Goal: Task Accomplishment & Management: Use online tool/utility

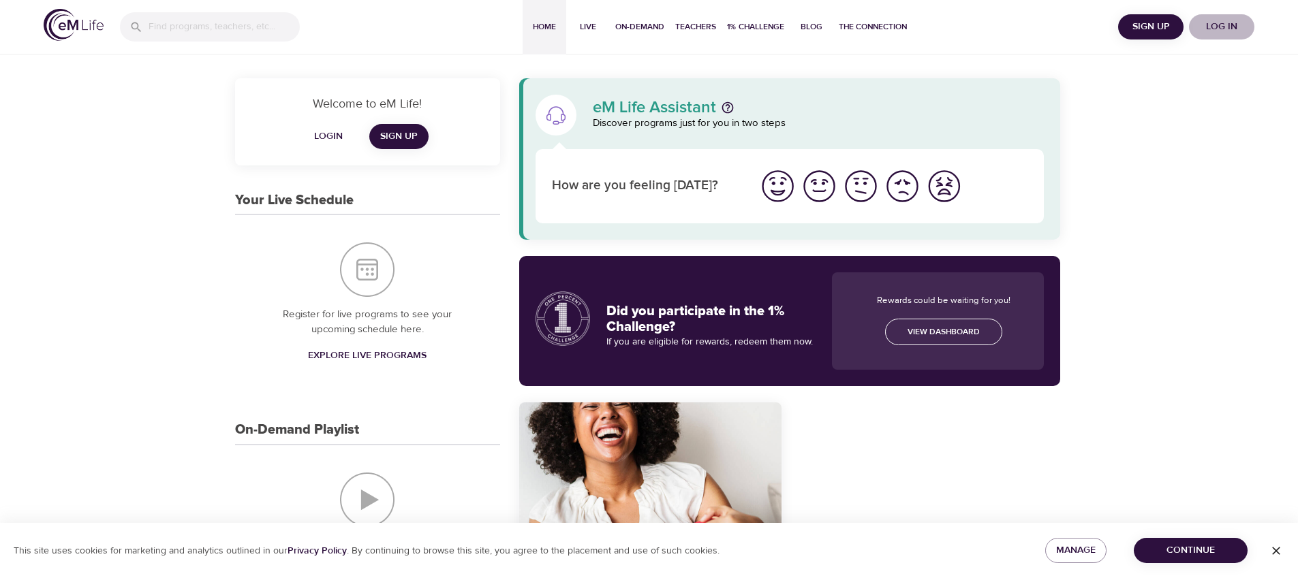
click at [1216, 23] on span "Log in" at bounding box center [1221, 26] width 54 height 17
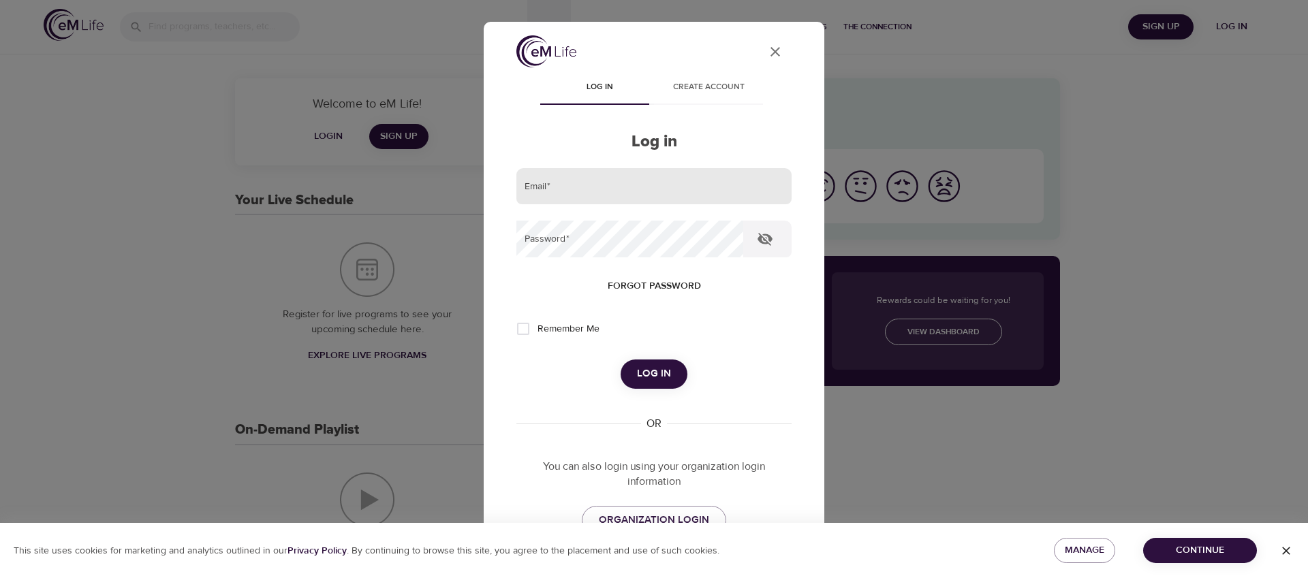
click at [672, 185] on input "email" at bounding box center [653, 186] width 275 height 37
type input "gfrontanilla-ext@wondrhealth.com"
click at [621, 360] on button "Log in" at bounding box center [654, 374] width 67 height 29
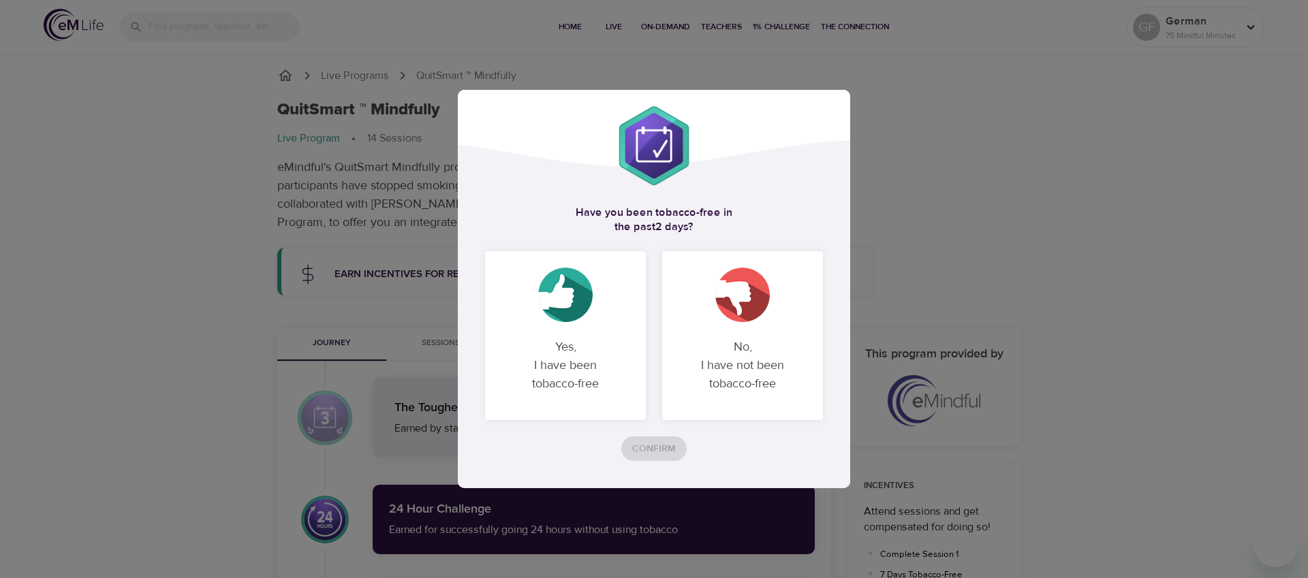
click at [563, 318] on img at bounding box center [565, 295] width 54 height 54
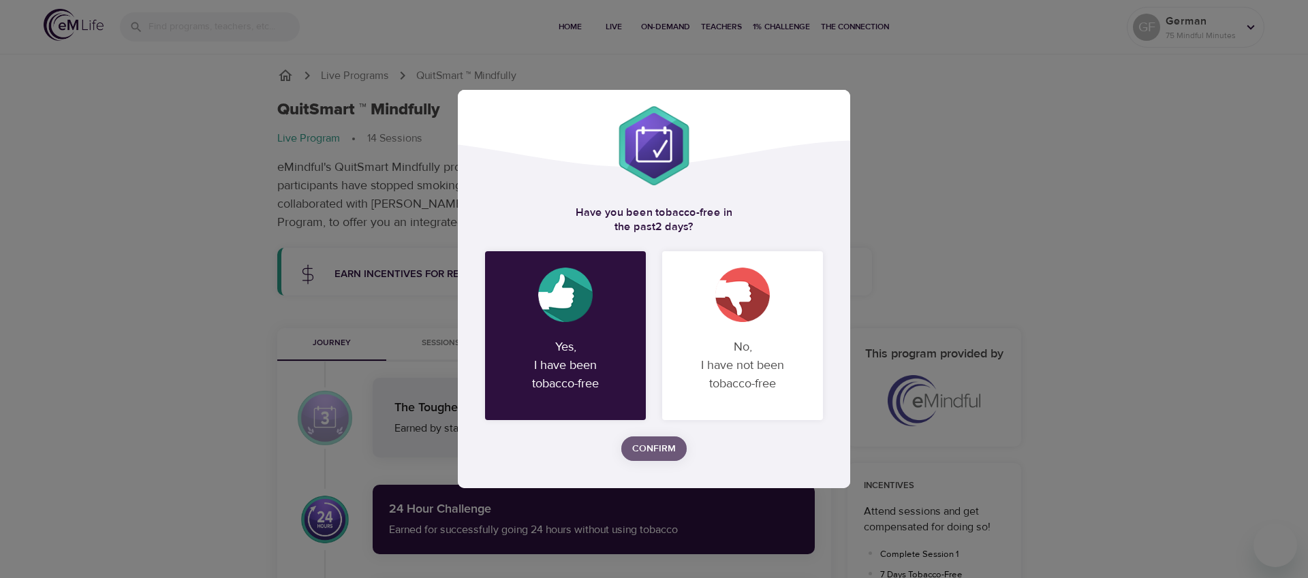
click at [653, 448] on span "Confirm" at bounding box center [654, 449] width 44 height 17
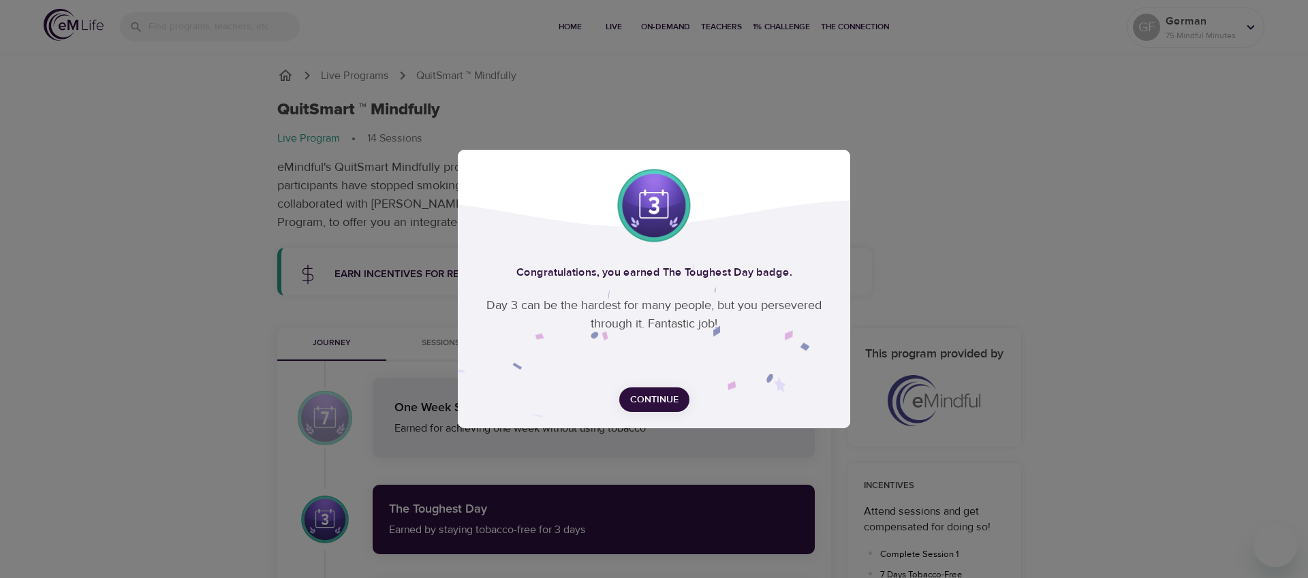
click at [651, 396] on span "Continue" at bounding box center [654, 400] width 48 height 17
click at [651, 396] on div "Congratulations, you earned The Toughest Day badge. Day 3 can be the hardest fo…" at bounding box center [654, 289] width 1308 height 578
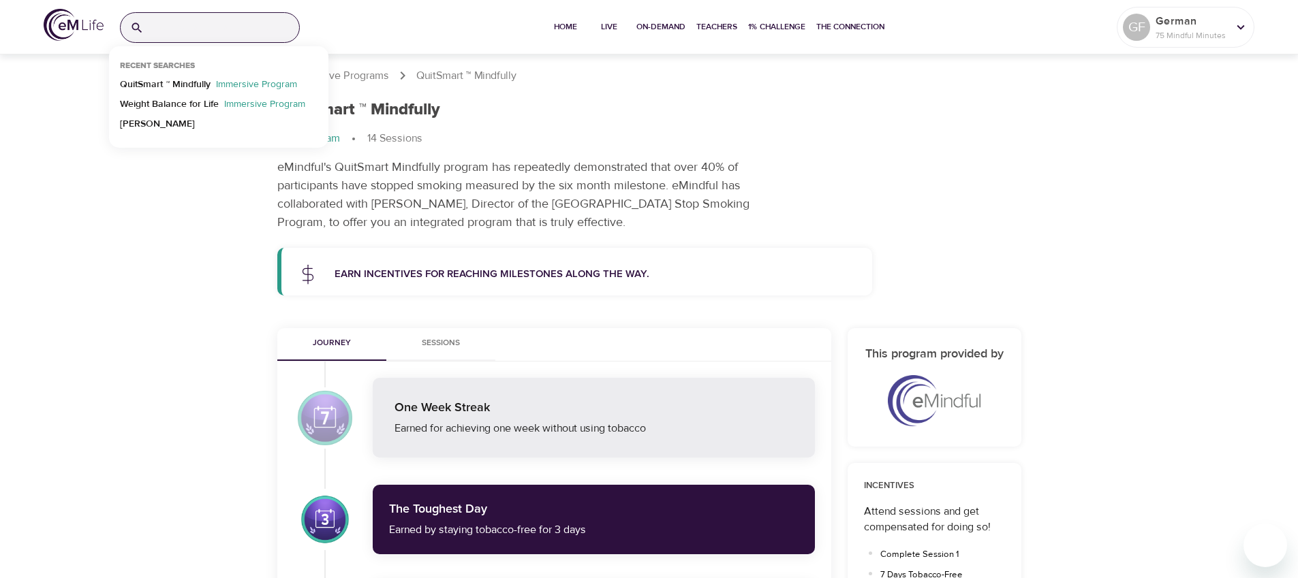
click at [187, 26] on input "search" at bounding box center [224, 27] width 150 height 29
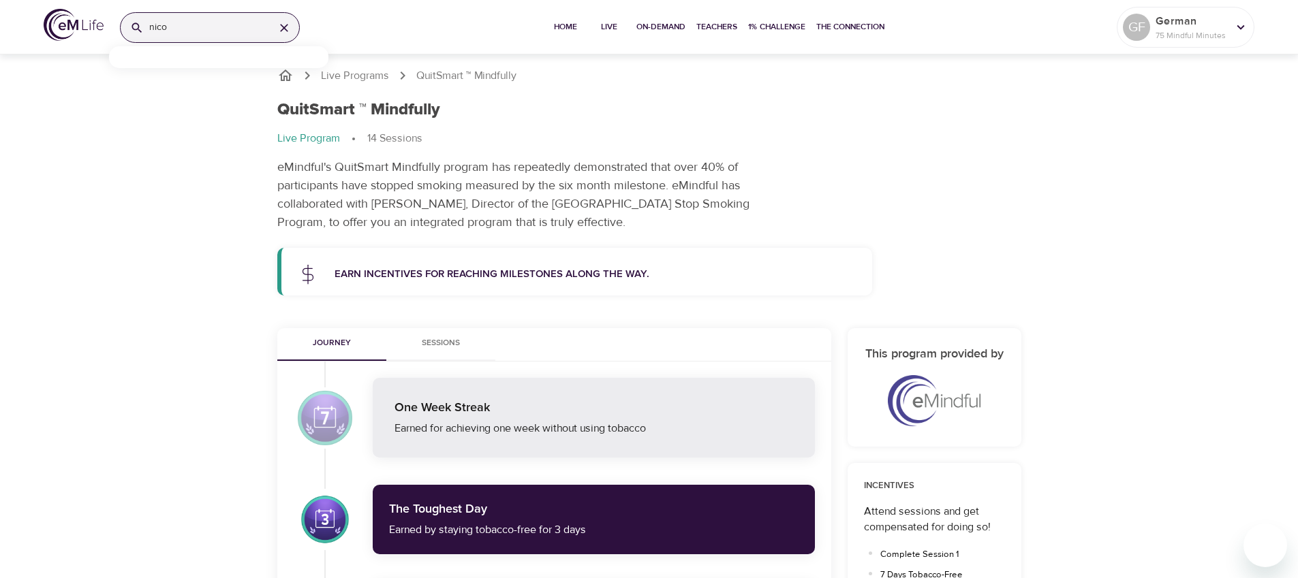
type input "nico"
